Goal: Navigation & Orientation: Find specific page/section

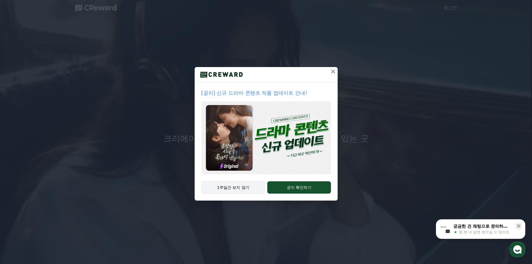
click at [244, 188] on button "1주일간 보지 않기" at bounding box center [233, 187] width 64 height 13
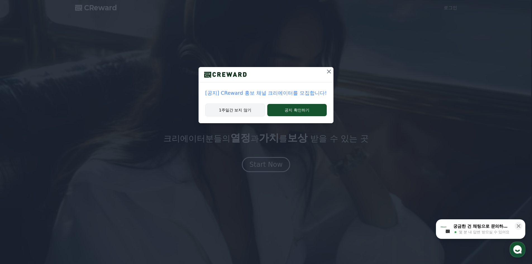
click at [249, 109] on button "1주일간 보지 않기" at bounding box center [235, 110] width 60 height 13
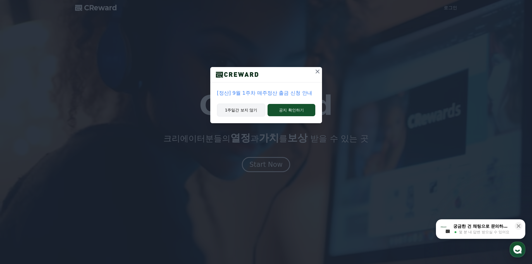
click at [248, 114] on button "1주일간 보지 않기" at bounding box center [241, 110] width 49 height 13
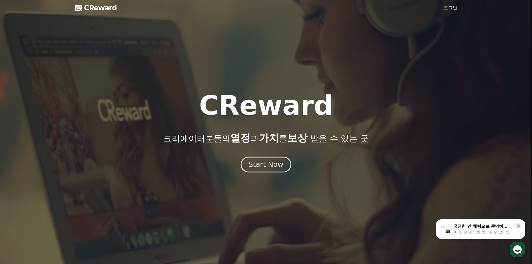
click at [260, 167] on div "Start Now" at bounding box center [265, 164] width 35 height 9
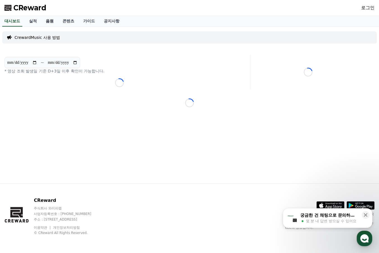
click at [50, 21] on link "음원" at bounding box center [49, 21] width 17 height 11
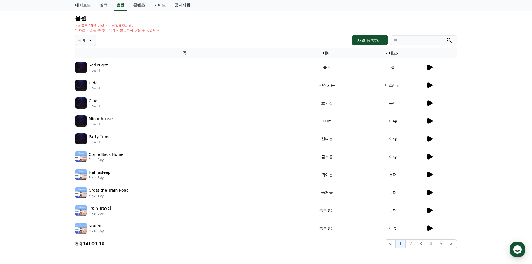
scroll to position [102, 0]
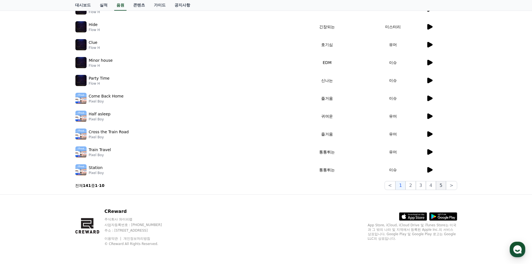
click at [443, 186] on button "5" at bounding box center [441, 185] width 10 height 9
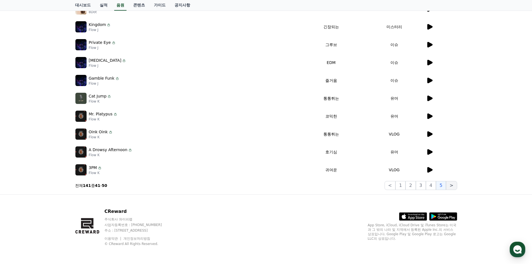
click at [452, 186] on button ">" at bounding box center [451, 185] width 11 height 9
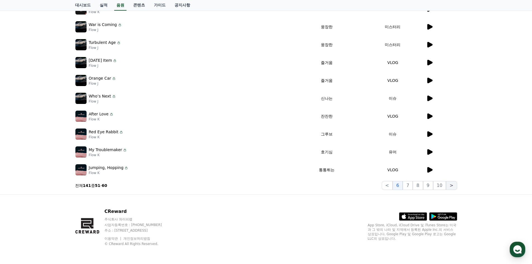
click at [447, 186] on button ">" at bounding box center [451, 185] width 11 height 9
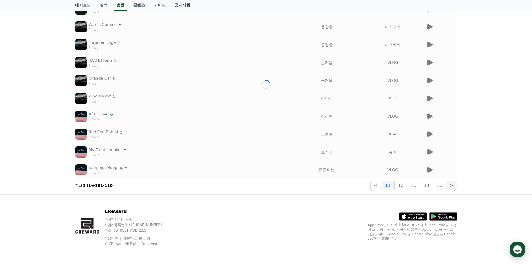
click at [447, 186] on button ">" at bounding box center [451, 185] width 11 height 9
